Goal: Information Seeking & Learning: Learn about a topic

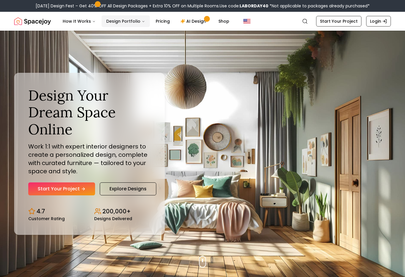
click at [120, 18] on button "Design Portfolio" at bounding box center [126, 21] width 48 height 12
click at [117, 19] on button "Design Portfolio" at bounding box center [126, 21] width 48 height 12
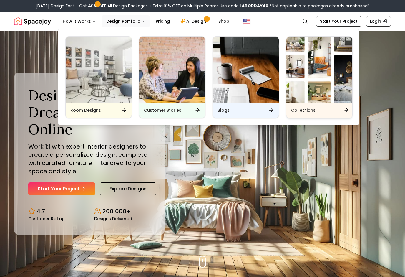
click at [328, 113] on div "Collections" at bounding box center [319, 109] width 66 height 15
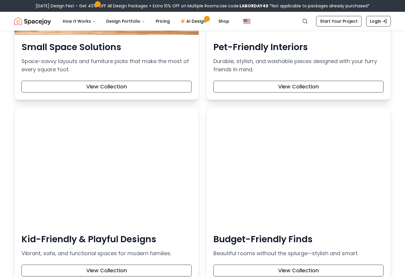
scroll to position [618, 0]
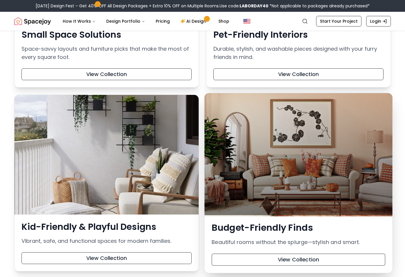
click at [292, 163] on div at bounding box center [299, 154] width 188 height 122
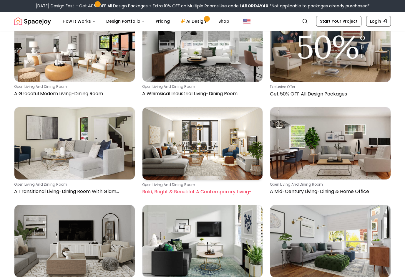
scroll to position [942, 0]
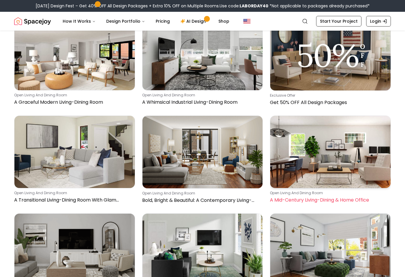
click at [318, 143] on img at bounding box center [330, 152] width 120 height 72
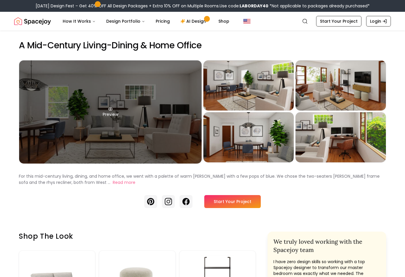
click at [120, 103] on div "Preview" at bounding box center [110, 111] width 183 height 103
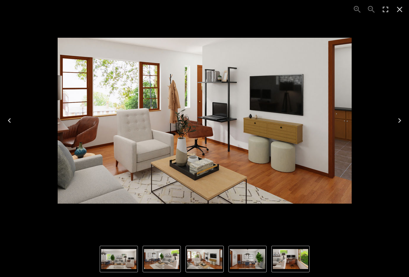
click at [397, 123] on icon "Next" at bounding box center [399, 120] width 9 height 9
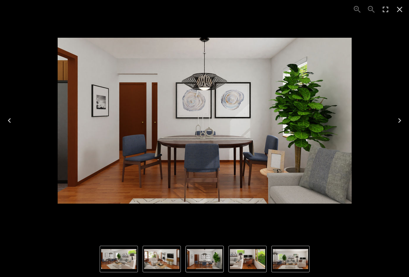
click at [402, 118] on icon "Next" at bounding box center [399, 120] width 9 height 9
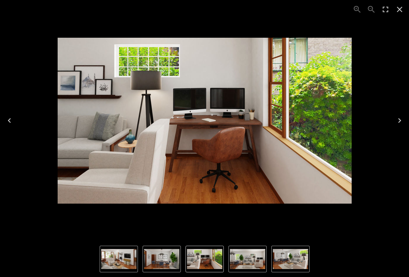
drag, startPoint x: 396, startPoint y: 119, endPoint x: 393, endPoint y: 121, distance: 3.8
click at [397, 119] on icon "Next" at bounding box center [399, 120] width 9 height 9
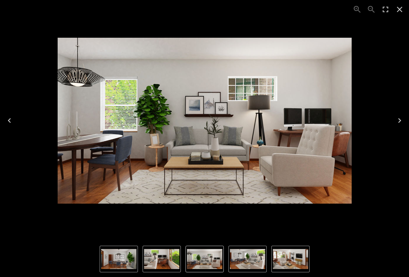
click at [399, 121] on icon "Next" at bounding box center [399, 120] width 9 height 9
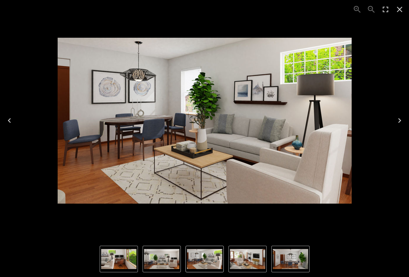
click at [401, 122] on icon "Next" at bounding box center [399, 120] width 9 height 9
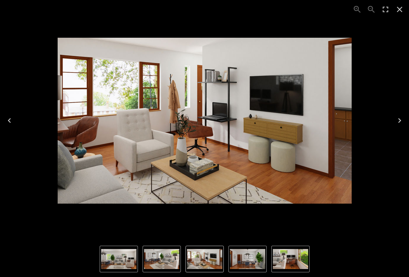
click at [16, 120] on button "Previous" at bounding box center [9, 121] width 19 height 24
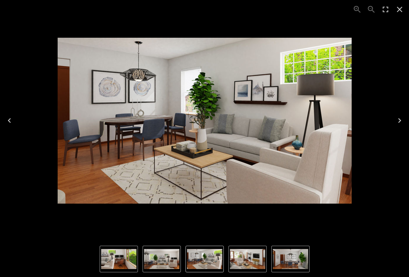
click at [14, 119] on button "Previous" at bounding box center [9, 121] width 19 height 24
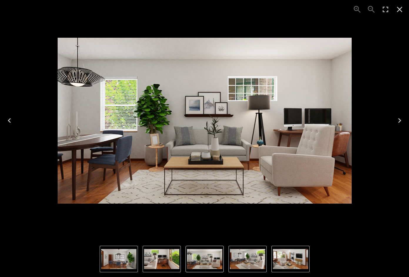
click at [14, 119] on button "Previous" at bounding box center [9, 121] width 19 height 24
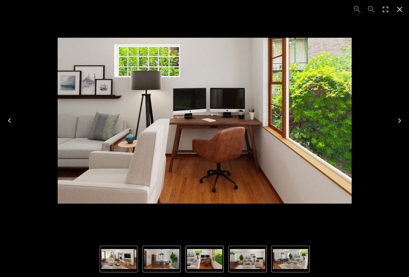
click at [394, 124] on button "Next" at bounding box center [400, 121] width 19 height 24
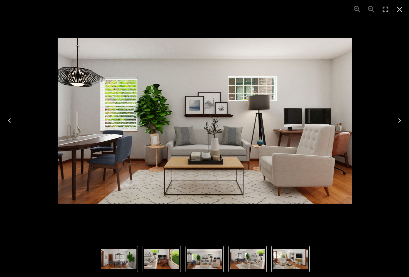
click at [394, 124] on button "Next" at bounding box center [400, 121] width 19 height 24
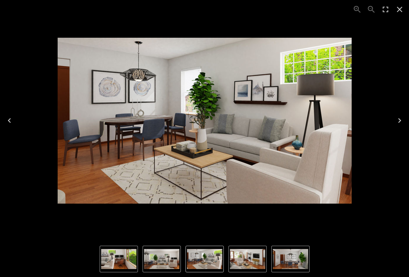
click at [10, 112] on button "Previous" at bounding box center [9, 121] width 19 height 24
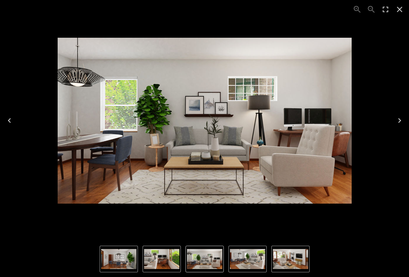
click at [396, 120] on icon "Next" at bounding box center [399, 120] width 9 height 9
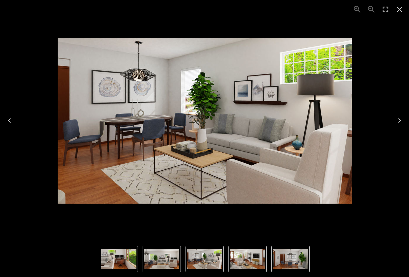
click at [396, 120] on icon "Next" at bounding box center [399, 120] width 9 height 9
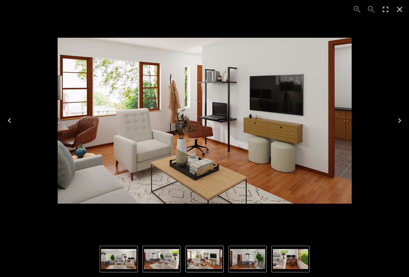
drag, startPoint x: 398, startPoint y: 10, endPoint x: 363, endPoint y: 36, distance: 43.6
click at [398, 10] on icon "Close" at bounding box center [399, 9] width 9 height 9
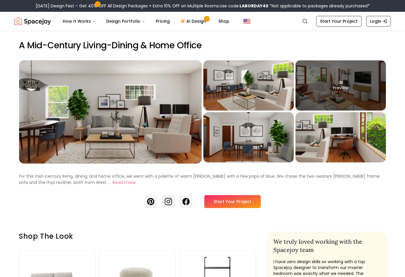
click at [349, 84] on div "Preview" at bounding box center [341, 85] width 90 height 50
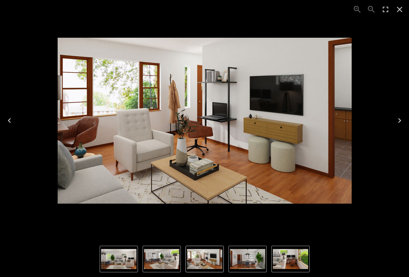
click at [402, 11] on icon "Close" at bounding box center [400, 10] width 6 height 6
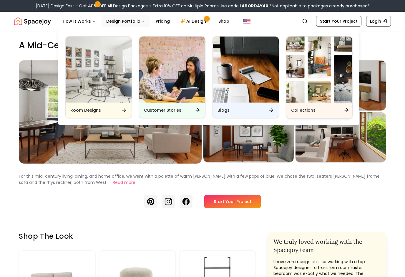
click at [308, 112] on h6 "Collections" at bounding box center [303, 110] width 24 height 6
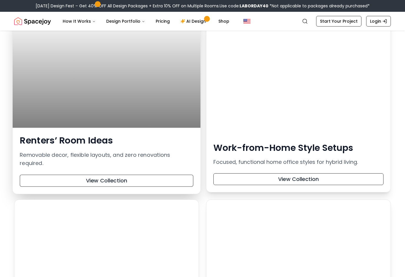
scroll to position [883, 0]
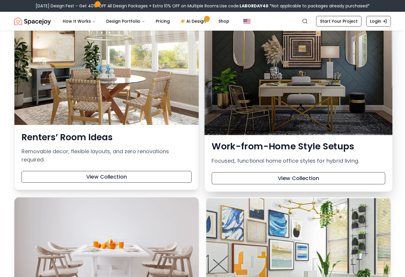
click at [305, 91] on div at bounding box center [299, 73] width 188 height 122
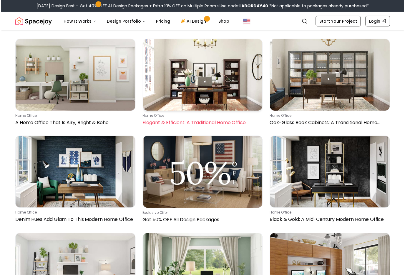
scroll to position [442, 0]
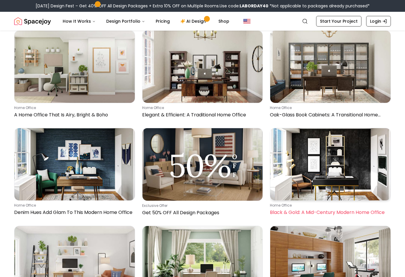
click at [335, 170] on img at bounding box center [330, 164] width 120 height 72
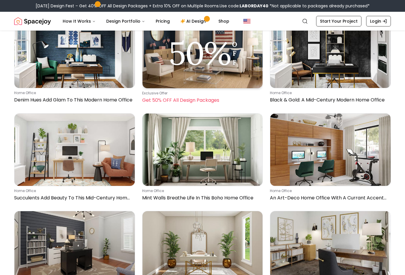
scroll to position [559, 0]
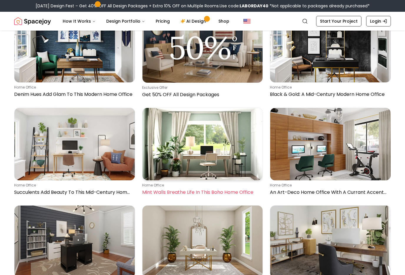
click at [240, 137] on img at bounding box center [202, 144] width 120 height 72
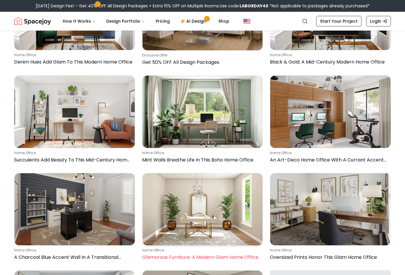
scroll to position [618, 0]
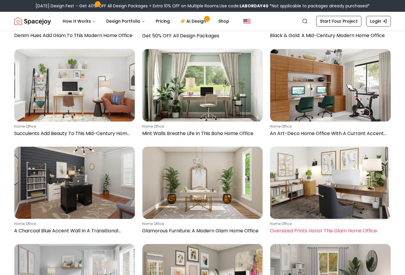
click at [308, 175] on img at bounding box center [330, 183] width 120 height 72
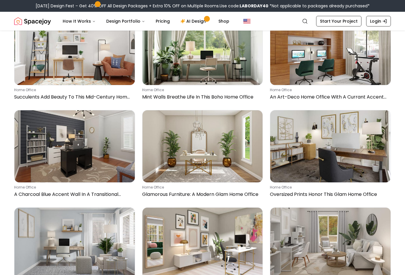
scroll to position [648, 0]
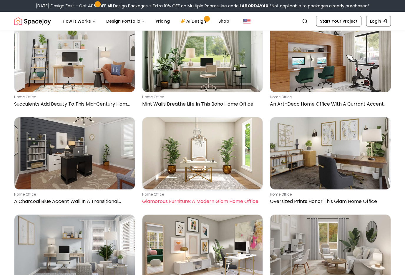
click at [243, 138] on img at bounding box center [202, 153] width 120 height 72
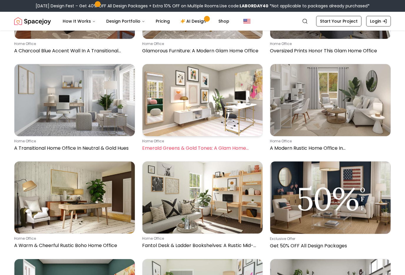
scroll to position [795, 0]
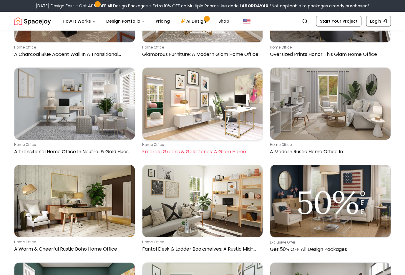
click at [210, 106] on img at bounding box center [202, 104] width 120 height 72
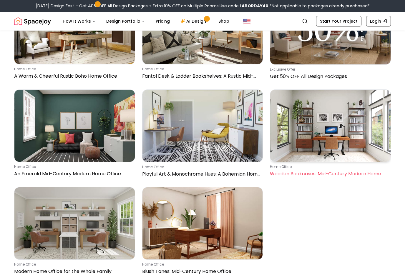
scroll to position [971, 0]
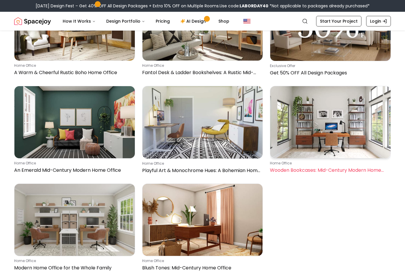
click at [334, 129] on img at bounding box center [330, 122] width 120 height 72
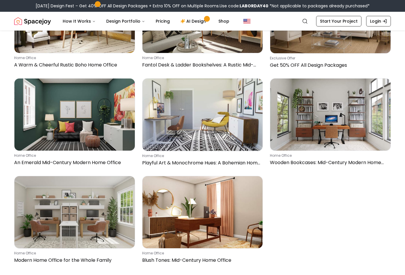
scroll to position [1001, 0]
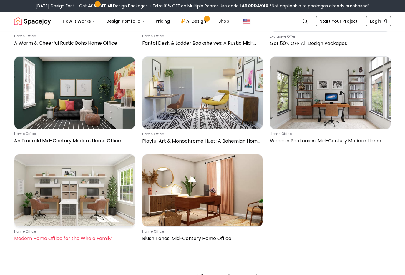
click at [72, 200] on img at bounding box center [74, 191] width 120 height 72
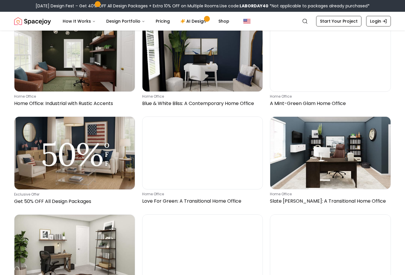
scroll to position [59, 0]
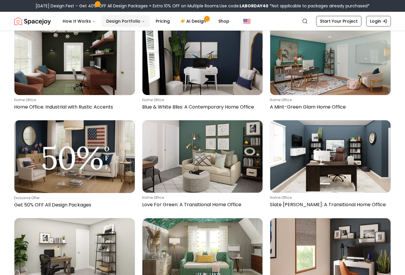
click at [125, 26] on button "Design Portfolio" at bounding box center [126, 21] width 48 height 12
click at [122, 24] on button "Design Portfolio" at bounding box center [126, 21] width 48 height 12
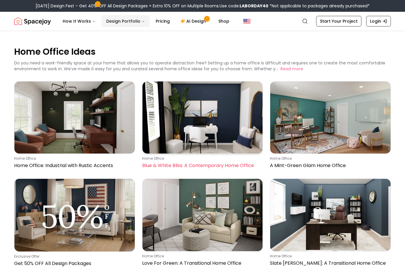
scroll to position [0, 0]
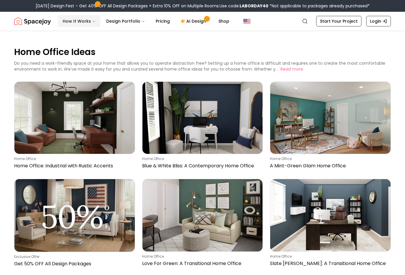
click at [84, 22] on button "How It Works" at bounding box center [79, 21] width 42 height 12
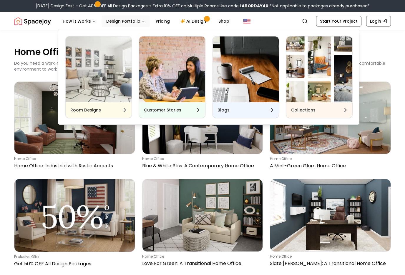
drag, startPoint x: 117, startPoint y: 21, endPoint x: 122, endPoint y: 21, distance: 5.6
click at [117, 21] on button "Design Portfolio" at bounding box center [126, 21] width 48 height 12
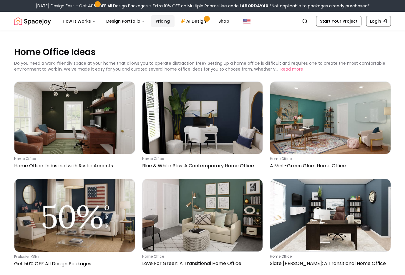
click at [151, 21] on link "Pricing" at bounding box center [163, 21] width 24 height 12
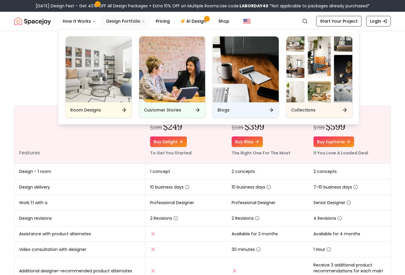
click at [128, 21] on button "Design Portfolio" at bounding box center [126, 21] width 48 height 12
click at [127, 18] on button "Design Portfolio" at bounding box center [126, 21] width 48 height 12
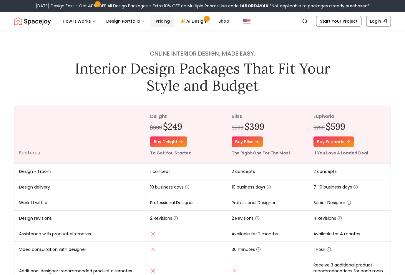
click at [158, 23] on link "Pricing" at bounding box center [163, 21] width 24 height 12
click at [141, 21] on button "Design Portfolio" at bounding box center [126, 21] width 48 height 12
click at [194, 20] on link "AI Design" at bounding box center [194, 21] width 37 height 12
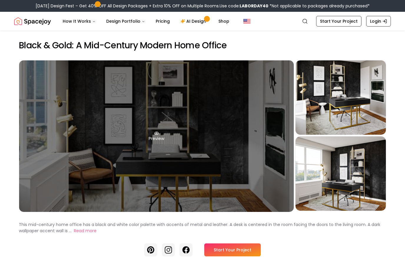
click at [230, 114] on div "Preview" at bounding box center [156, 135] width 275 height 151
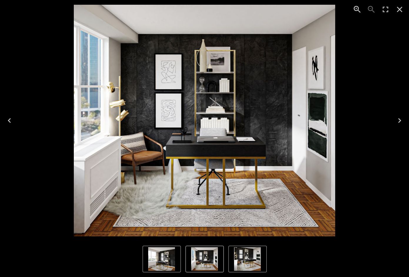
click at [393, 118] on button "Next" at bounding box center [400, 121] width 19 height 24
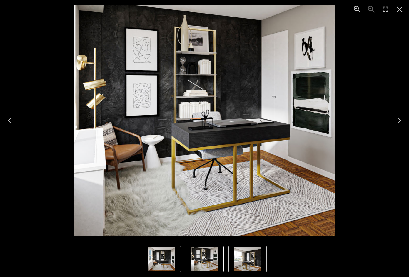
click at [393, 118] on button "Next" at bounding box center [400, 121] width 19 height 24
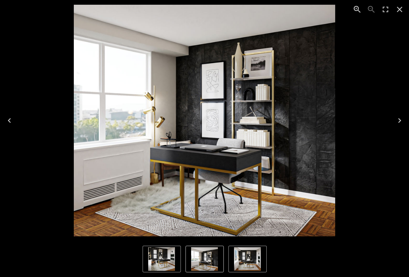
click at [402, 14] on button "Close" at bounding box center [400, 9] width 14 height 14
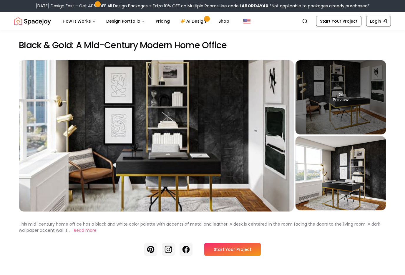
click at [331, 100] on div "Preview" at bounding box center [341, 97] width 90 height 74
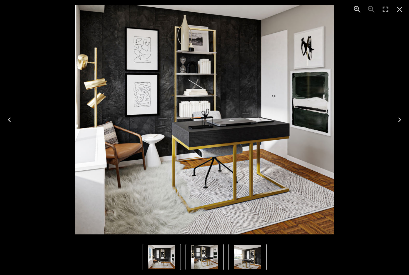
click at [403, 121] on icon "Next" at bounding box center [399, 119] width 9 height 9
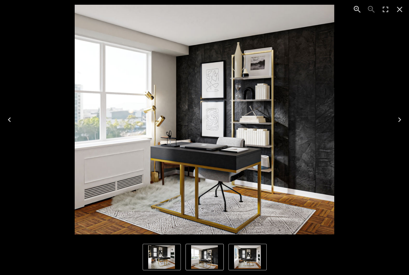
click at [401, 120] on icon "Next" at bounding box center [400, 119] width 3 height 5
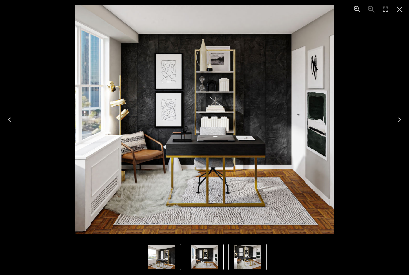
click at [401, 118] on icon "Next" at bounding box center [399, 119] width 9 height 9
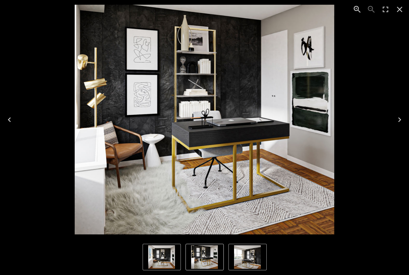
click at [401, 117] on icon "Next" at bounding box center [399, 119] width 9 height 9
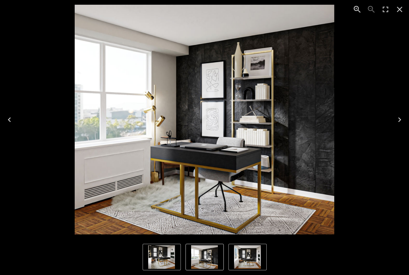
click at [400, 116] on icon "Next" at bounding box center [399, 119] width 9 height 9
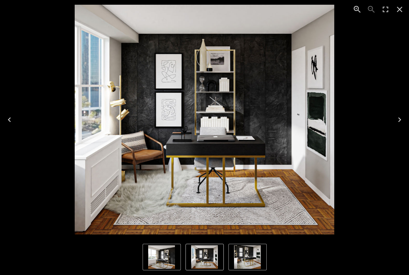
click at [400, 116] on icon "Next" at bounding box center [399, 119] width 9 height 9
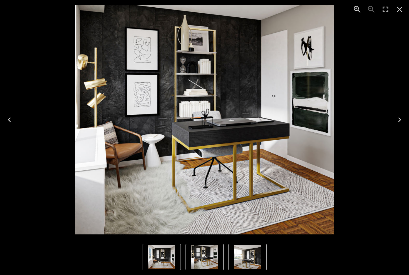
click at [400, 115] on icon "Next" at bounding box center [399, 119] width 9 height 9
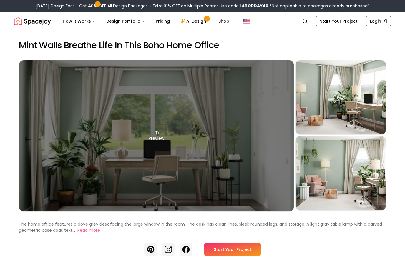
click at [238, 118] on div "Preview" at bounding box center [156, 135] width 275 height 151
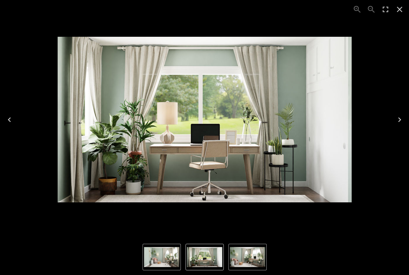
click at [402, 120] on icon "Next" at bounding box center [399, 119] width 9 height 9
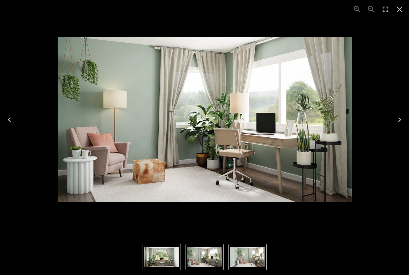
click at [402, 120] on icon "Next" at bounding box center [399, 119] width 9 height 9
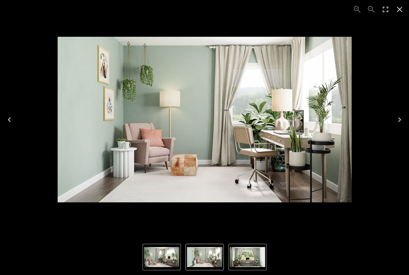
click at [402, 120] on icon "Next" at bounding box center [399, 119] width 9 height 9
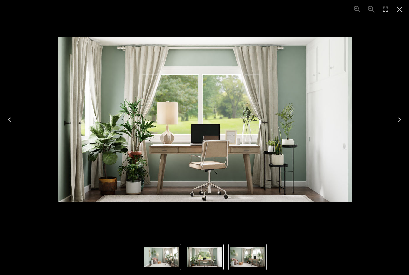
click at [387, 70] on div "1 of 3" at bounding box center [205, 120] width 400 height 230
click at [12, 115] on icon "Previous" at bounding box center [9, 119] width 9 height 9
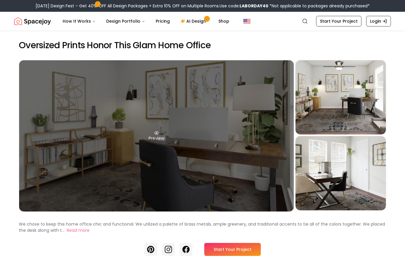
click at [218, 114] on div "Preview" at bounding box center [156, 135] width 275 height 151
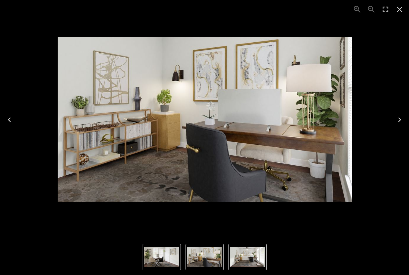
click at [401, 121] on icon "Next" at bounding box center [399, 119] width 9 height 9
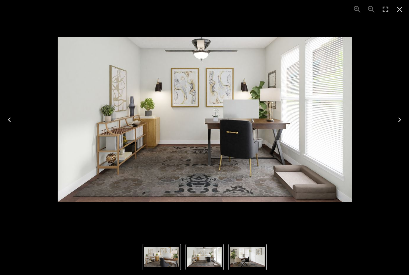
click at [402, 120] on icon "Next" at bounding box center [399, 119] width 9 height 9
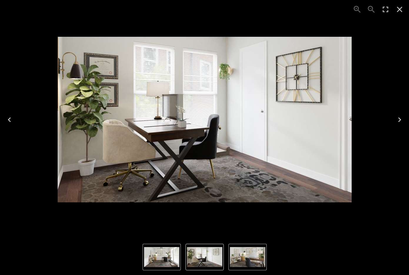
click at [401, 120] on icon "Next" at bounding box center [399, 119] width 9 height 9
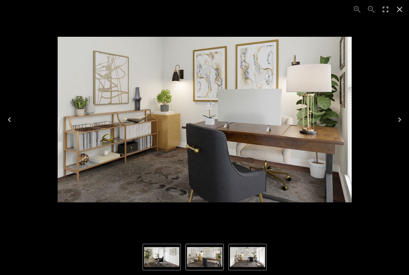
click at [400, 119] on icon "Next" at bounding box center [400, 119] width 3 height 5
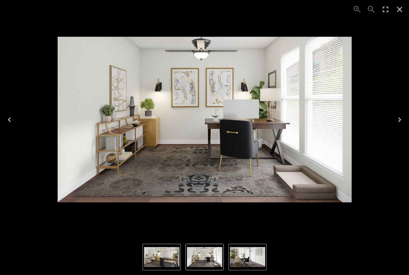
click at [14, 117] on icon "Previous" at bounding box center [9, 119] width 9 height 9
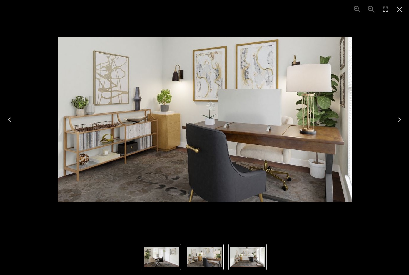
click at [16, 119] on button "Previous" at bounding box center [9, 120] width 19 height 24
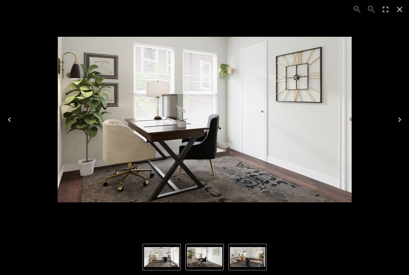
click at [402, 9] on icon "Close" at bounding box center [399, 9] width 9 height 9
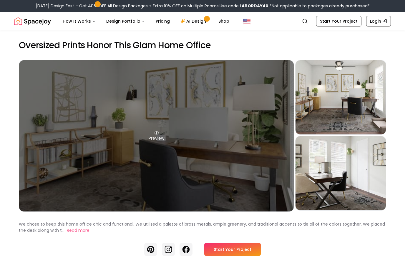
click at [185, 118] on div "Preview" at bounding box center [156, 135] width 275 height 151
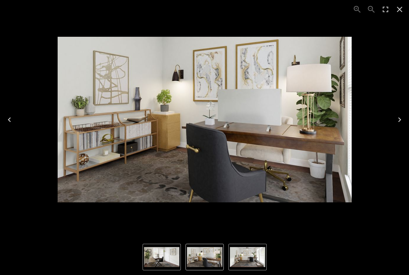
drag, startPoint x: 402, startPoint y: 9, endPoint x: 356, endPoint y: 37, distance: 53.3
click at [401, 9] on icon "Close" at bounding box center [399, 9] width 9 height 9
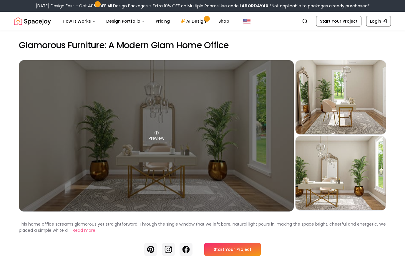
click at [214, 117] on div "Preview" at bounding box center [156, 135] width 275 height 151
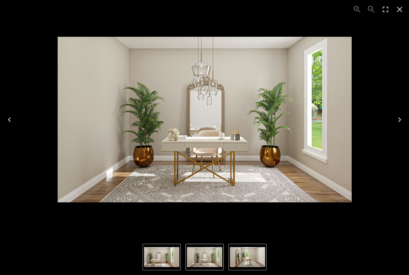
click at [396, 118] on icon "Next" at bounding box center [399, 119] width 9 height 9
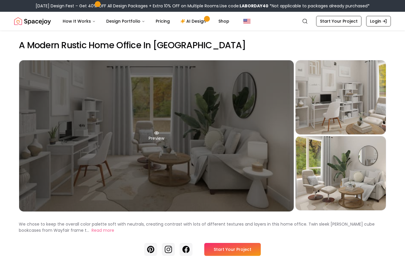
click at [210, 143] on div "Preview" at bounding box center [156, 135] width 275 height 151
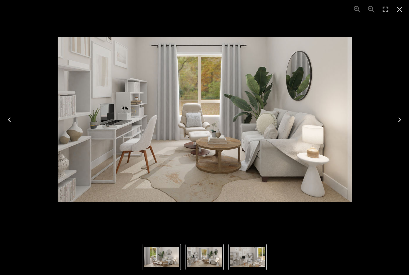
click at [396, 119] on icon "Next" at bounding box center [399, 119] width 9 height 9
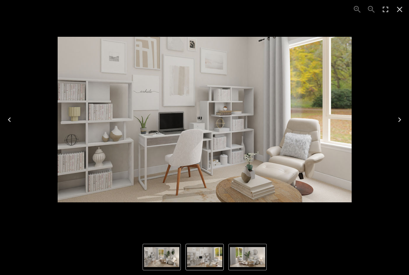
click at [394, 121] on button "Next" at bounding box center [400, 120] width 19 height 24
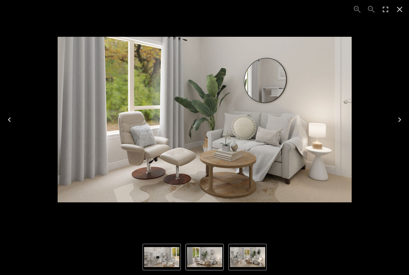
click at [391, 122] on button "Next" at bounding box center [400, 120] width 19 height 24
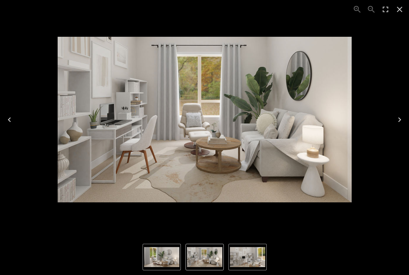
click at [398, 119] on icon "Next" at bounding box center [399, 119] width 9 height 9
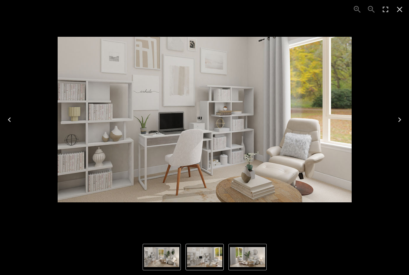
drag, startPoint x: 402, startPoint y: 14, endPoint x: 389, endPoint y: 40, distance: 29.8
click at [402, 14] on icon "Close" at bounding box center [399, 9] width 9 height 9
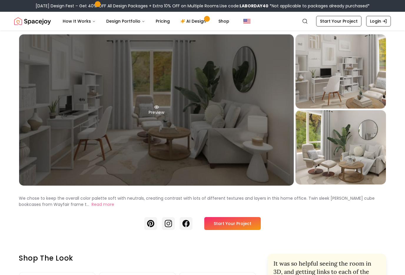
scroll to position [29, 0]
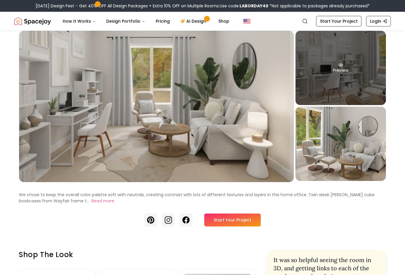
click at [336, 84] on div "Preview" at bounding box center [341, 68] width 90 height 74
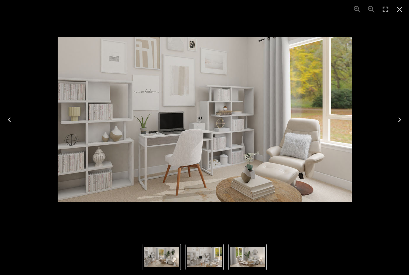
click at [399, 122] on icon "Next" at bounding box center [399, 119] width 9 height 9
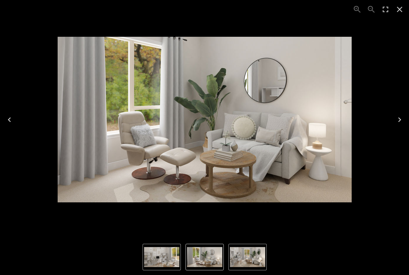
drag, startPoint x: 8, startPoint y: 115, endPoint x: 43, endPoint y: 110, distance: 35.4
click at [8, 116] on icon "Previous" at bounding box center [9, 119] width 9 height 9
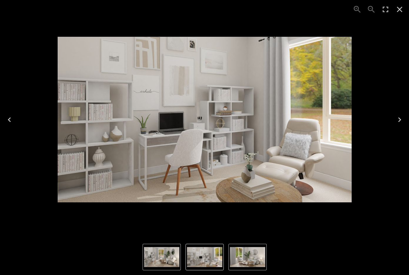
click at [397, 10] on icon "Close" at bounding box center [399, 9] width 9 height 9
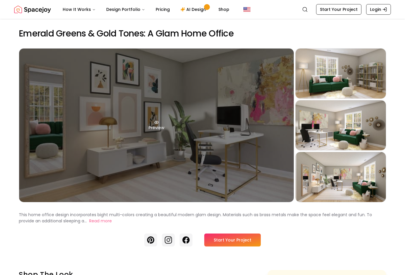
click at [192, 118] on div "Preview" at bounding box center [156, 126] width 275 height 154
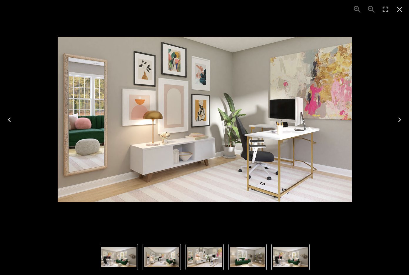
click at [400, 119] on icon "Next" at bounding box center [400, 119] width 3 height 5
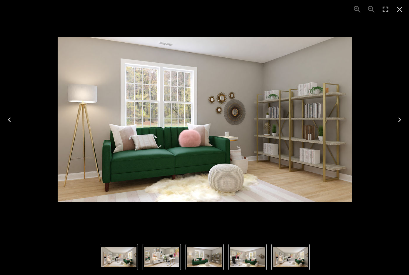
click at [398, 117] on icon "Next" at bounding box center [399, 119] width 9 height 9
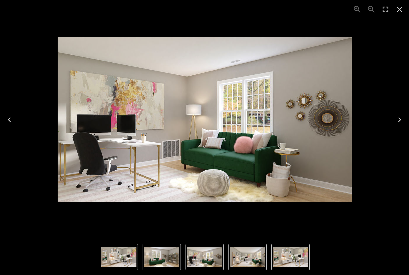
drag, startPoint x: 397, startPoint y: 10, endPoint x: 387, endPoint y: 21, distance: 14.8
click at [396, 12] on icon "Close" at bounding box center [399, 9] width 9 height 9
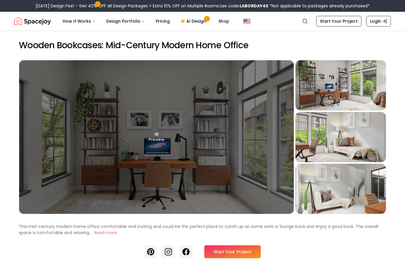
click at [232, 122] on div "Preview" at bounding box center [156, 137] width 275 height 154
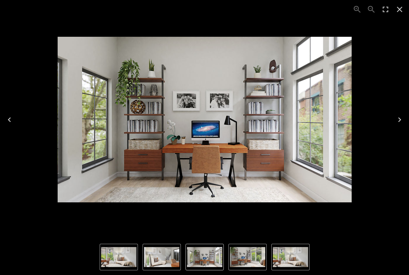
click at [398, 121] on icon "Next" at bounding box center [399, 119] width 9 height 9
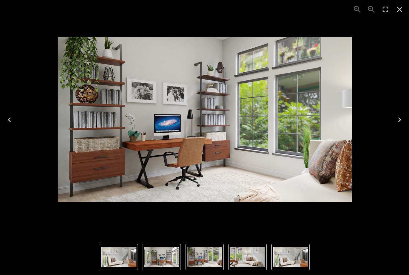
click at [398, 122] on icon "Next" at bounding box center [399, 119] width 9 height 9
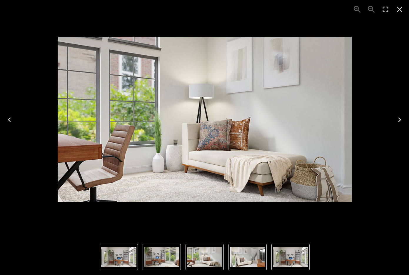
click at [395, 120] on button "Next" at bounding box center [400, 120] width 19 height 24
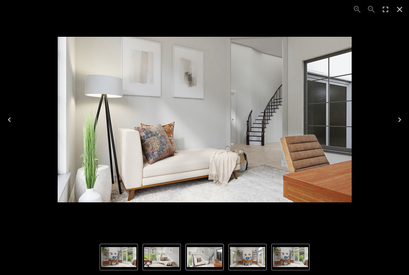
click at [401, 125] on button "Next" at bounding box center [400, 120] width 19 height 24
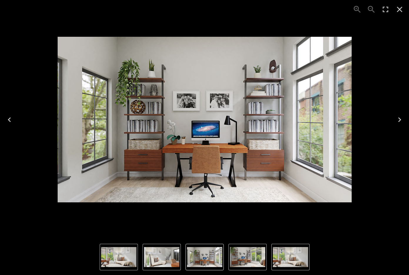
click at [400, 10] on icon "Close" at bounding box center [400, 10] width 6 height 6
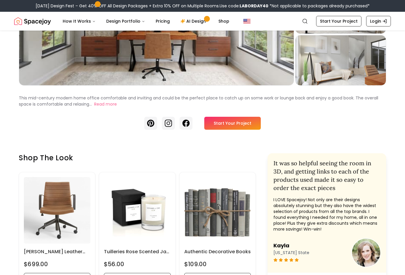
scroll to position [118, 0]
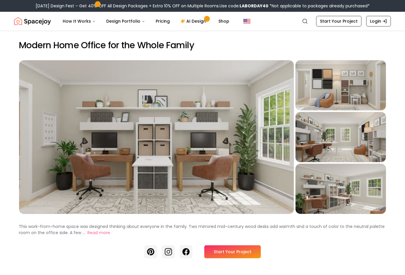
click at [240, 120] on div "Preview" at bounding box center [156, 137] width 275 height 154
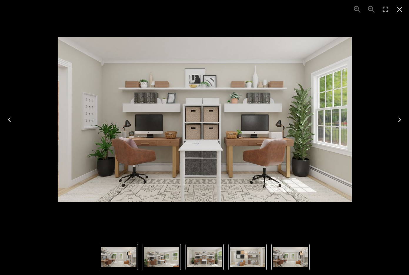
click at [398, 119] on icon "Next" at bounding box center [399, 119] width 9 height 9
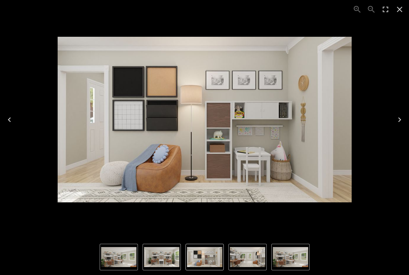
click at [402, 119] on icon "Next" at bounding box center [399, 119] width 9 height 9
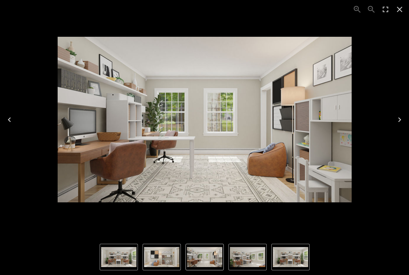
click at [395, 112] on button "Next" at bounding box center [400, 120] width 19 height 24
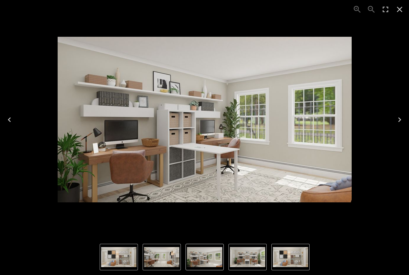
drag, startPoint x: 401, startPoint y: 10, endPoint x: 367, endPoint y: 35, distance: 42.3
click at [401, 10] on icon "Close" at bounding box center [399, 9] width 9 height 9
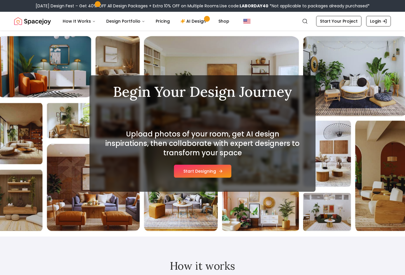
click at [215, 168] on button "Start Designing" at bounding box center [202, 171] width 57 height 13
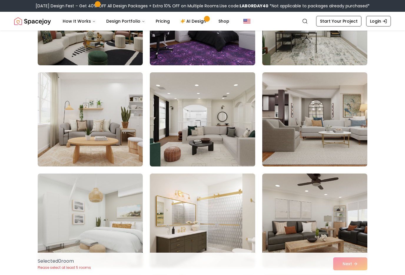
scroll to position [618, 0]
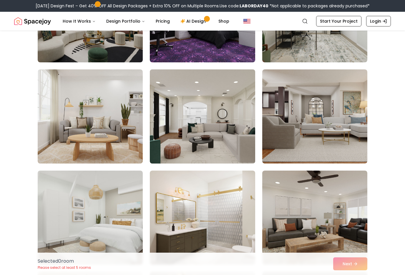
click at [228, 137] on img at bounding box center [202, 116] width 110 height 99
